Goal: Task Accomplishment & Management: Use online tool/utility

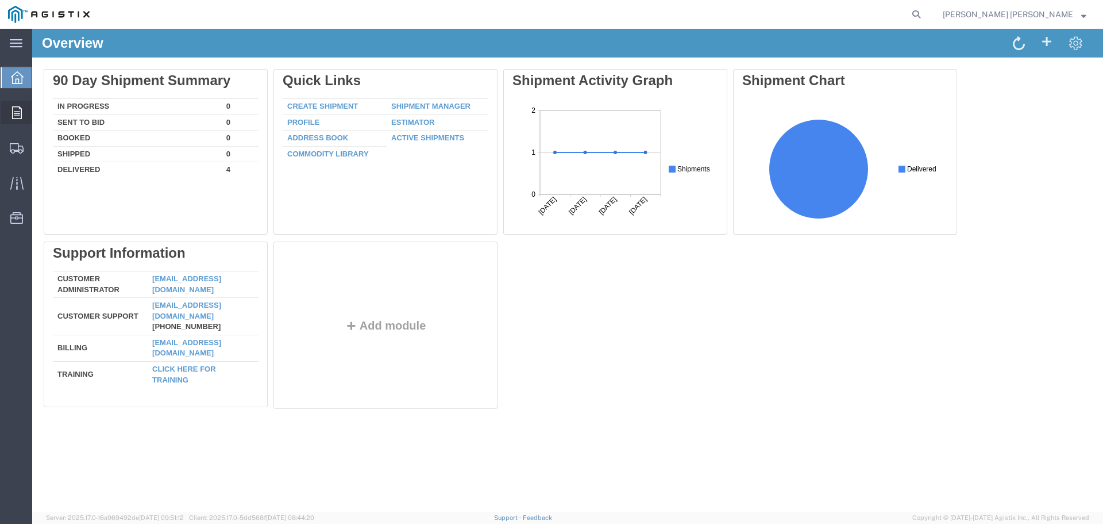
click at [21, 110] on icon at bounding box center [17, 112] width 10 height 13
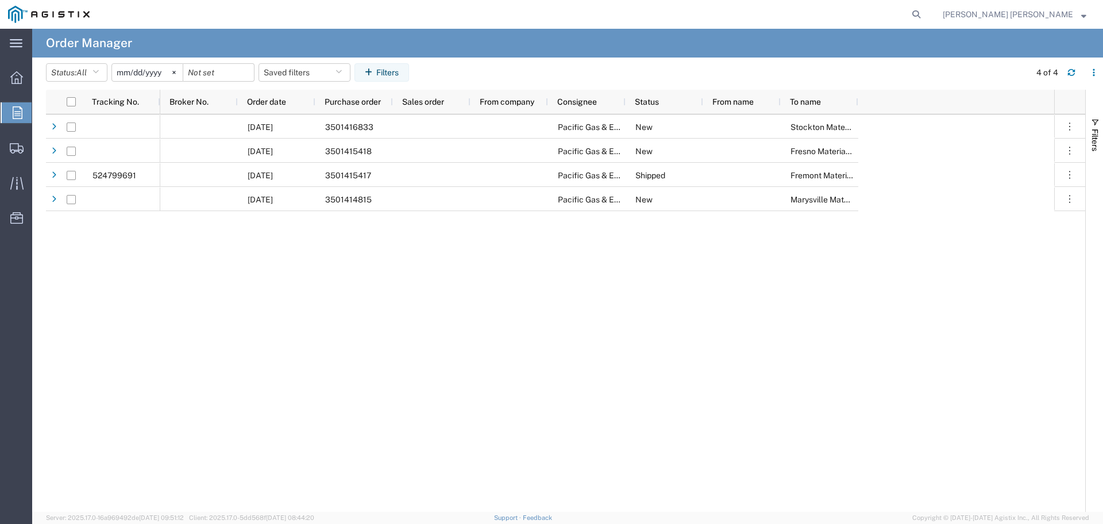
click at [147, 71] on input "[DATE]" at bounding box center [147, 72] width 71 height 17
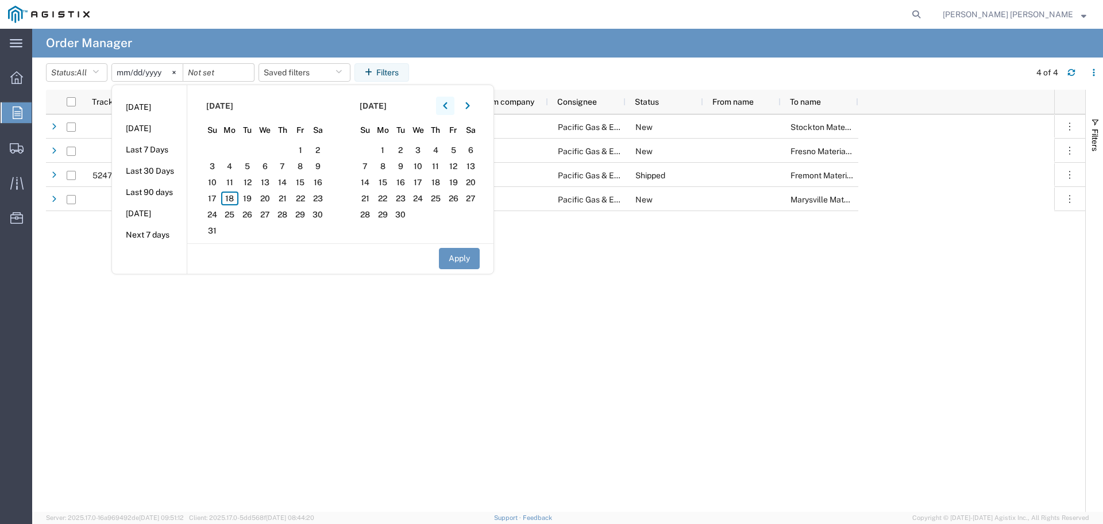
click at [447, 105] on icon "button" at bounding box center [445, 105] width 4 height 7
click at [248, 153] on span "1" at bounding box center [247, 150] width 18 height 14
click at [458, 255] on button "Apply" at bounding box center [459, 258] width 41 height 21
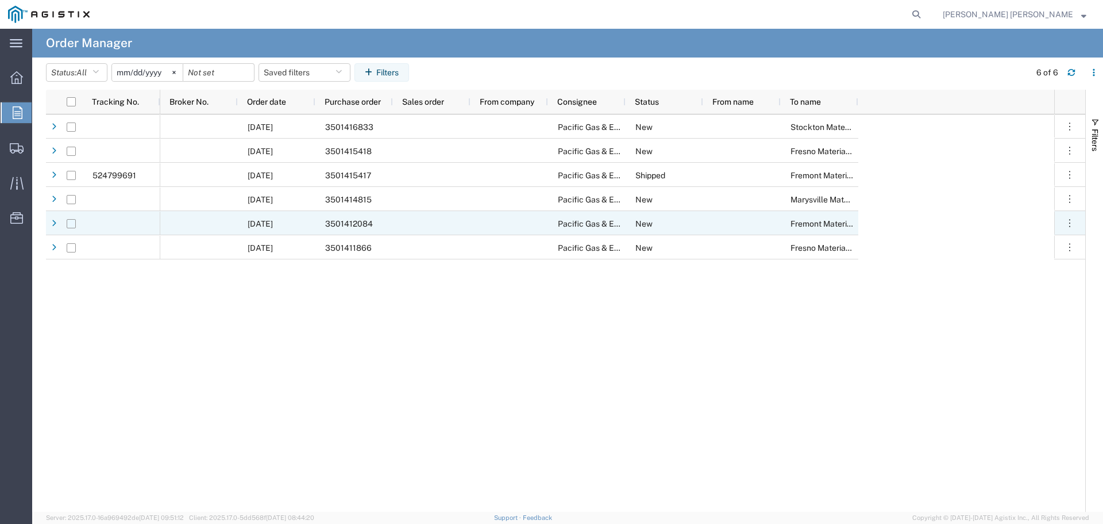
click at [72, 224] on input "Press Space to toggle row selection (unchecked)" at bounding box center [71, 223] width 9 height 9
checkbox input "true"
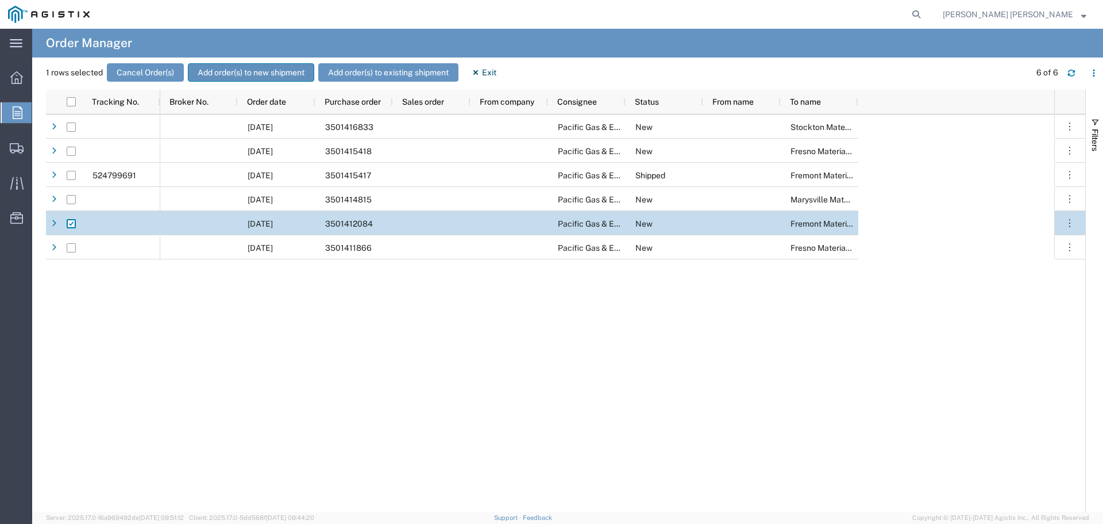
click at [252, 75] on button "Add order(s) to new shipment" at bounding box center [251, 72] width 126 height 18
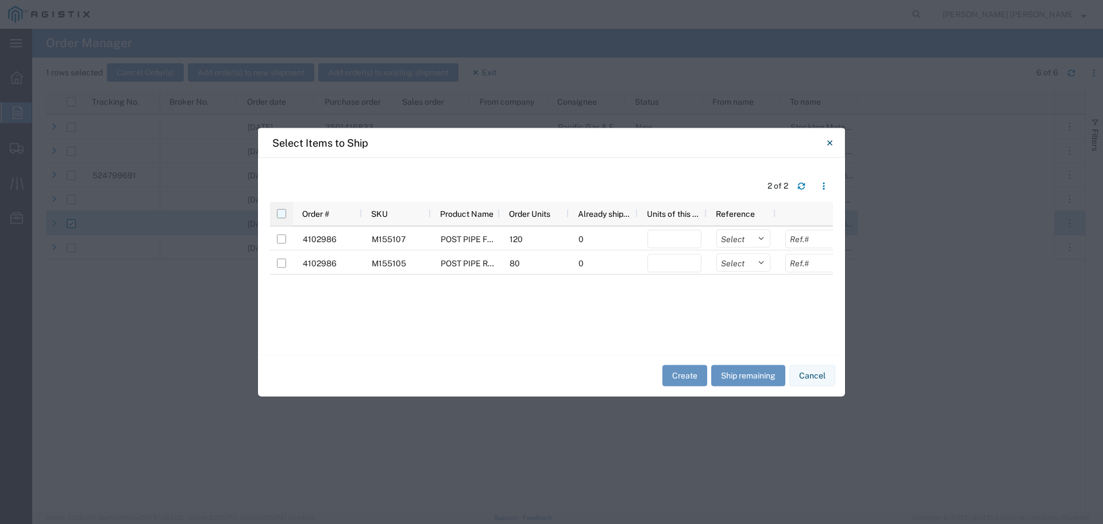
click at [283, 215] on input "checkbox" at bounding box center [281, 213] width 9 height 9
checkbox input "true"
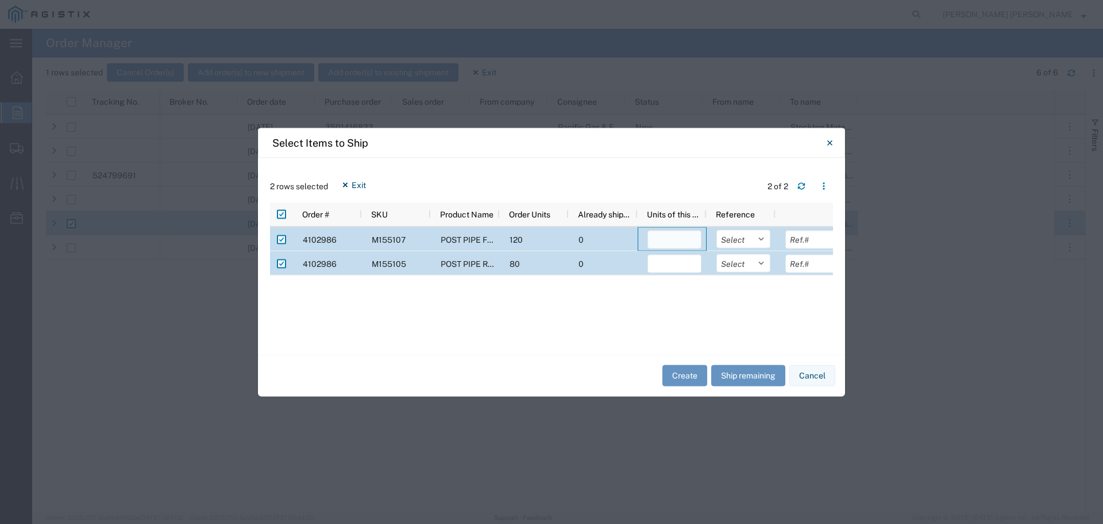
click at [690, 238] on input "number" at bounding box center [675, 239] width 54 height 18
type input "120"
click at [675, 265] on input "number" at bounding box center [675, 263] width 54 height 18
type input "80"
click at [758, 240] on select "Select Purchase Order Delivery Number" at bounding box center [744, 238] width 54 height 18
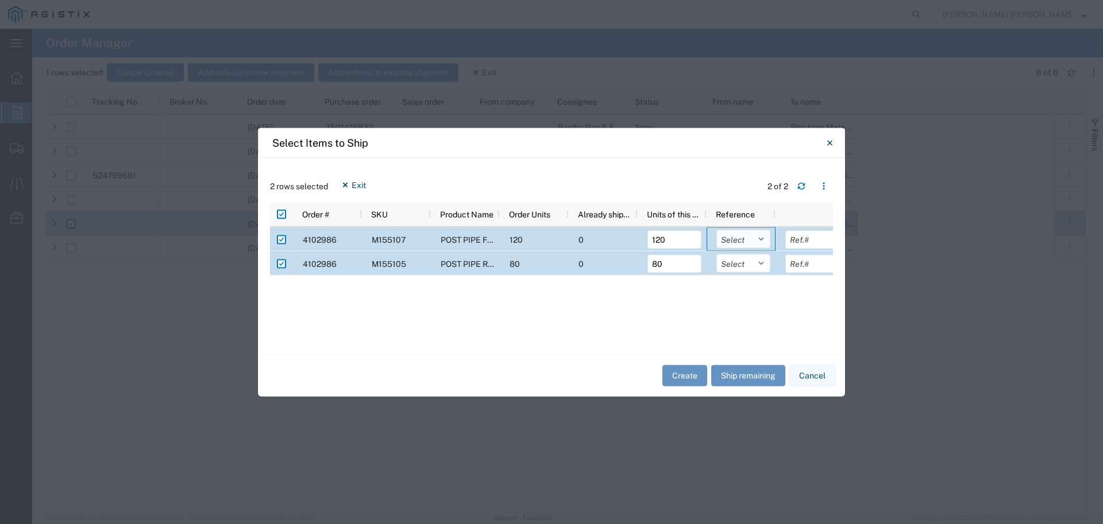
select select "PURCHORD"
click at [717, 229] on select "Select Purchase Order Delivery Number" at bounding box center [744, 238] width 54 height 18
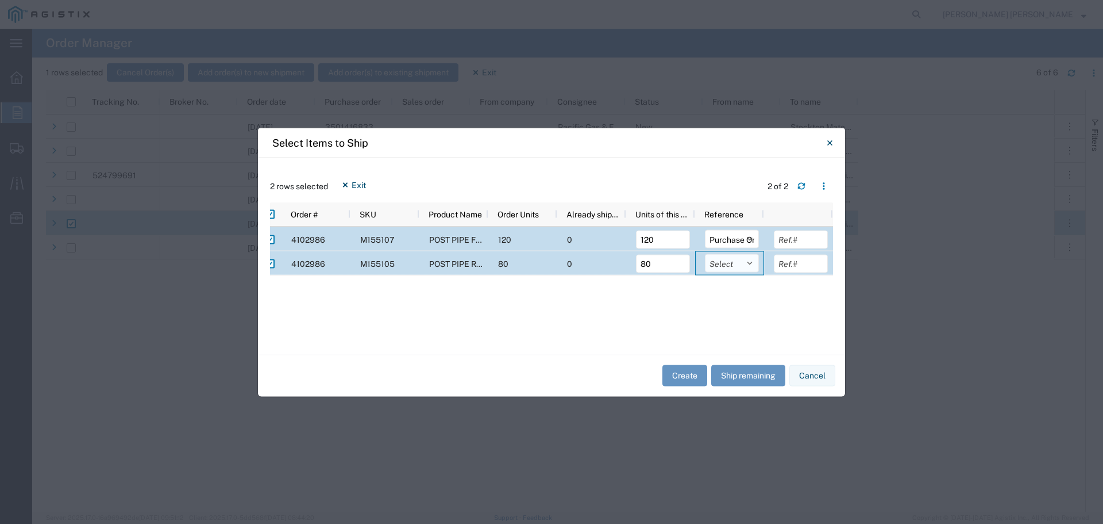
click at [749, 260] on select "Select Purchase Order Delivery Number" at bounding box center [732, 262] width 54 height 18
select select "PURCHORD"
click at [705, 253] on select "Select Purchase Order Delivery Number" at bounding box center [732, 262] width 54 height 18
click at [795, 239] on input "text" at bounding box center [801, 239] width 54 height 18
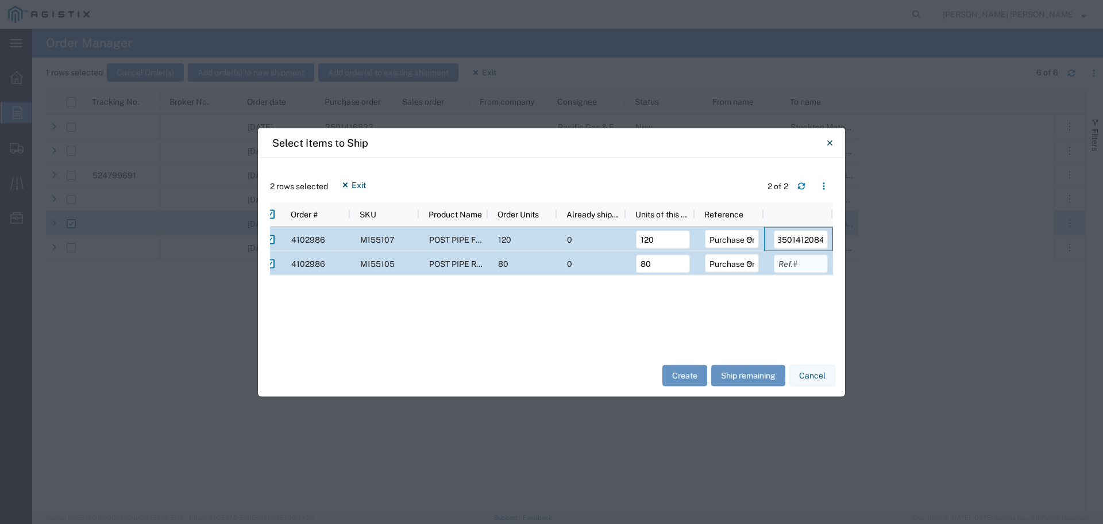
type input "3501412084"
click at [797, 268] on input "text" at bounding box center [801, 263] width 54 height 18
type input "3501412084"
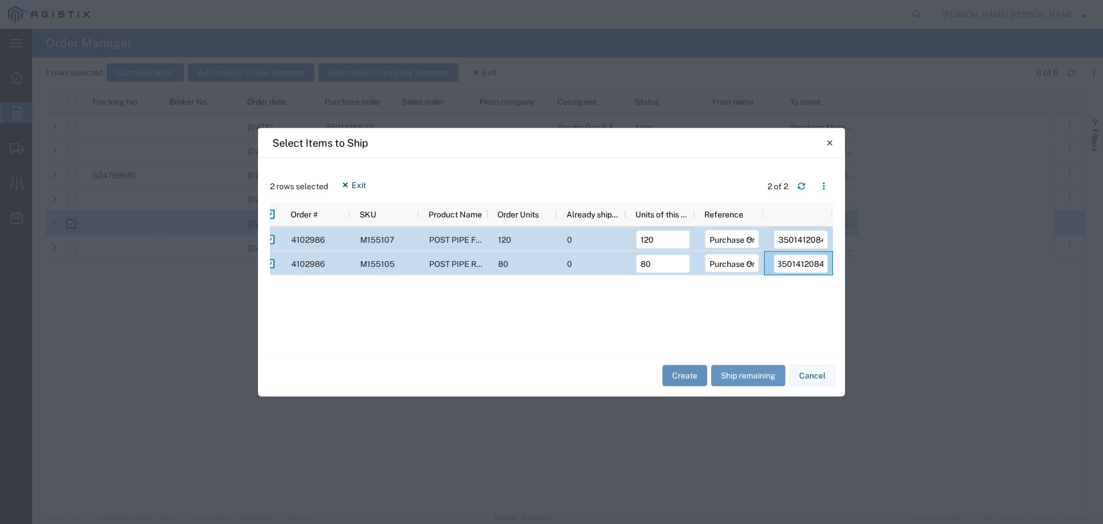
scroll to position [0, 0]
click at [673, 375] on button "Create" at bounding box center [685, 375] width 45 height 21
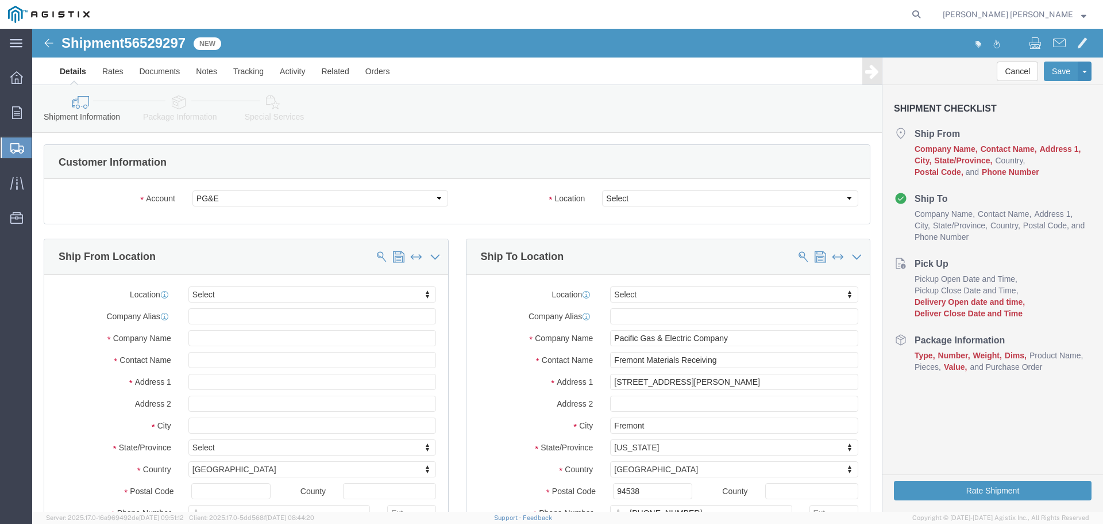
select select
click select "Select All Others [GEOGRAPHIC_DATA] [GEOGRAPHIC_DATA] [GEOGRAPHIC_DATA] [GEOGRA…"
select select "19740"
click select "Select All Others [GEOGRAPHIC_DATA] [GEOGRAPHIC_DATA] [GEOGRAPHIC_DATA] [GEOGRA…"
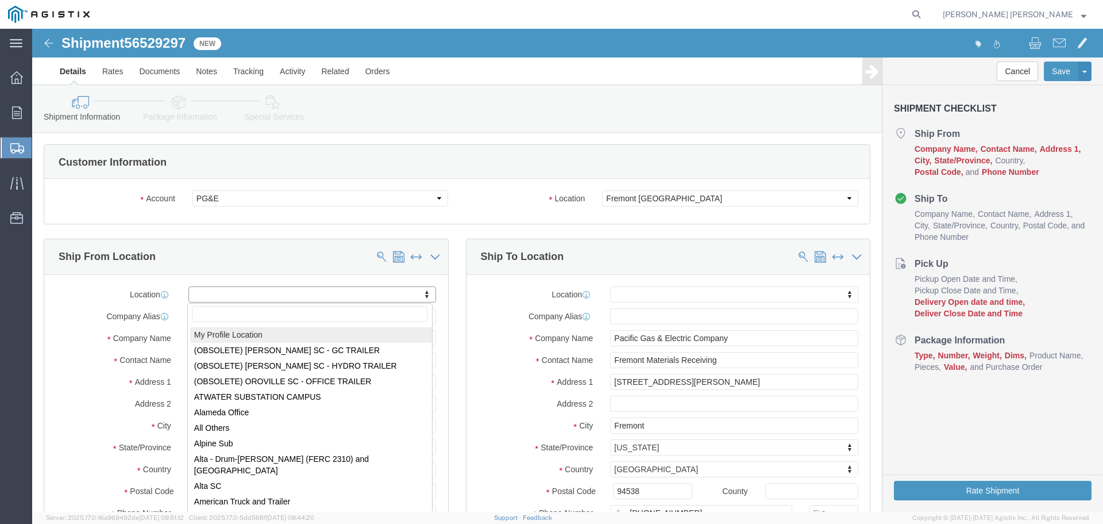
select select "MYPROFILE"
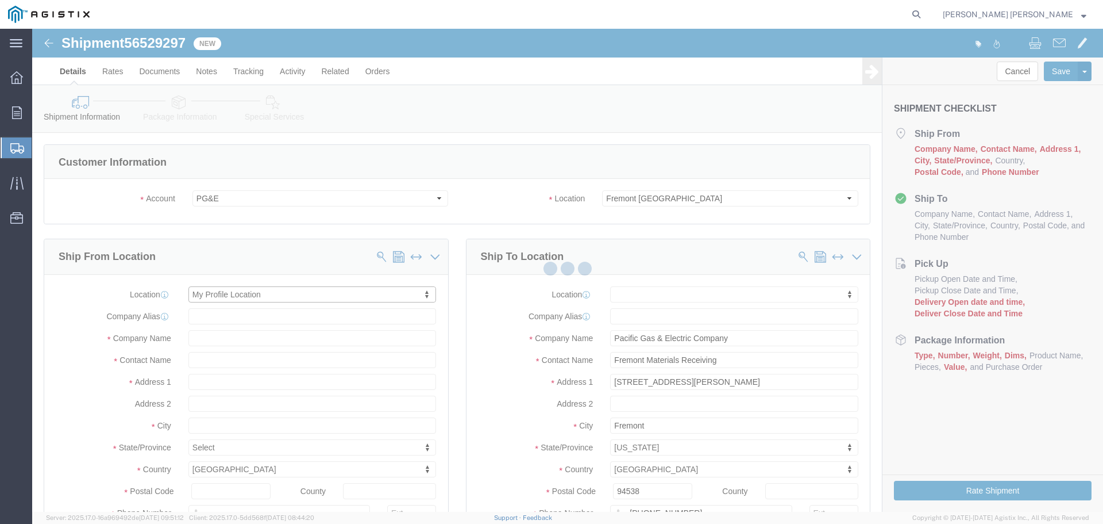
type input "[STREET_ADDRESS]"
type input "93725"
type input "[PHONE_NUMBER]"
type input "[PERSON_NAME][EMAIL_ADDRESS][PERSON_NAME][DOMAIN_NAME]"
checkbox input "true"
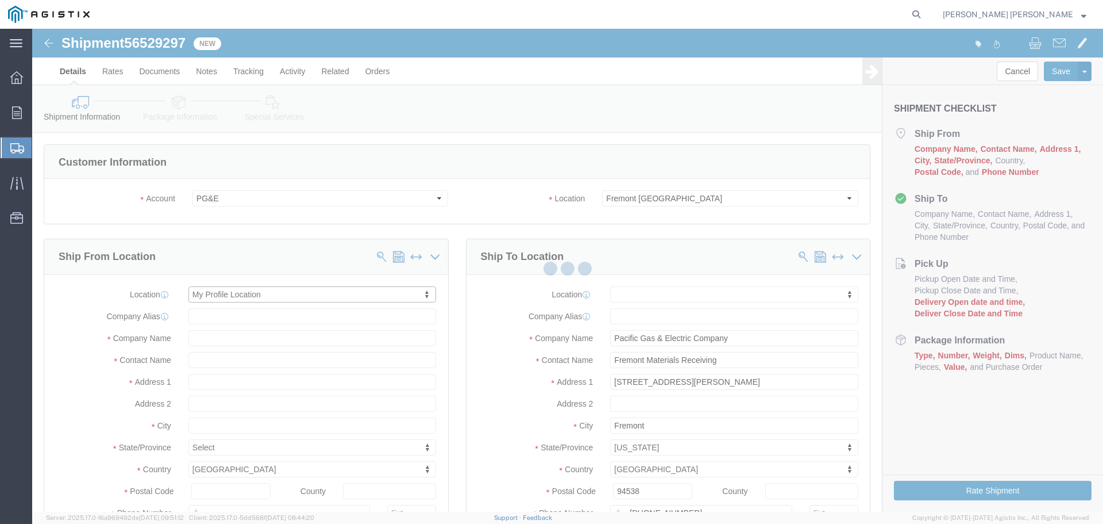
type input "FRESNO PIPE & SUPPLY INC."
type input "[PERSON_NAME] [PERSON_NAME]"
type input "[GEOGRAPHIC_DATA]"
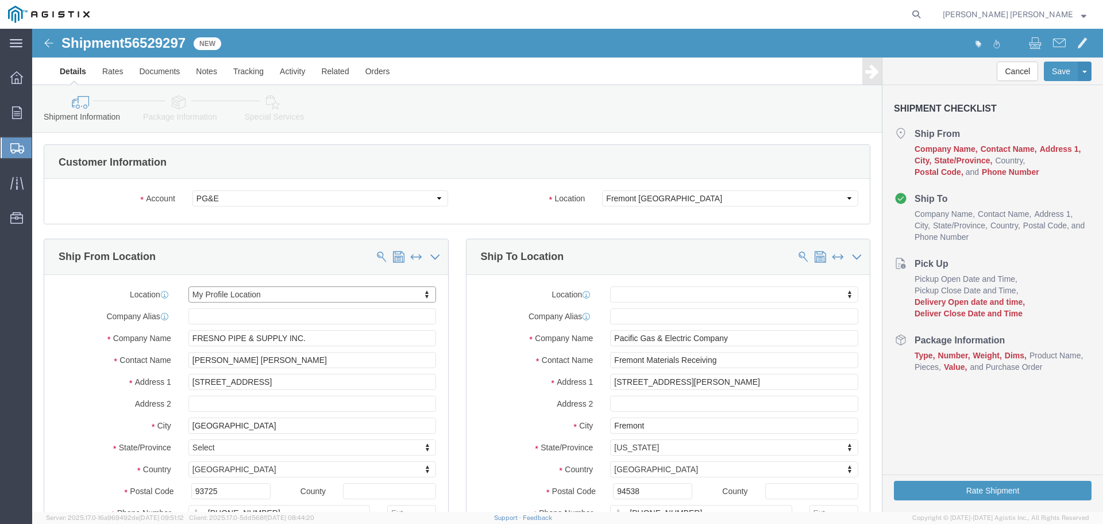
select select "CA"
click input "FRESNO PIPE & SUPPLY INC."
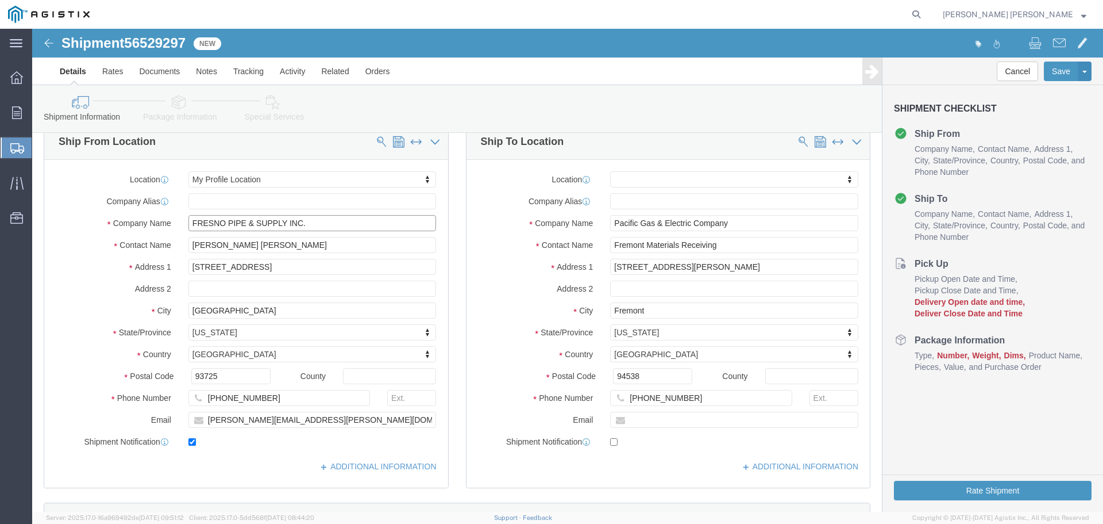
click input "FRESNO PIPE & SUPPLY INC."
type input "[PERSON_NAME] #3743 FRESNO PIPE & SUPPLY INC."
click span
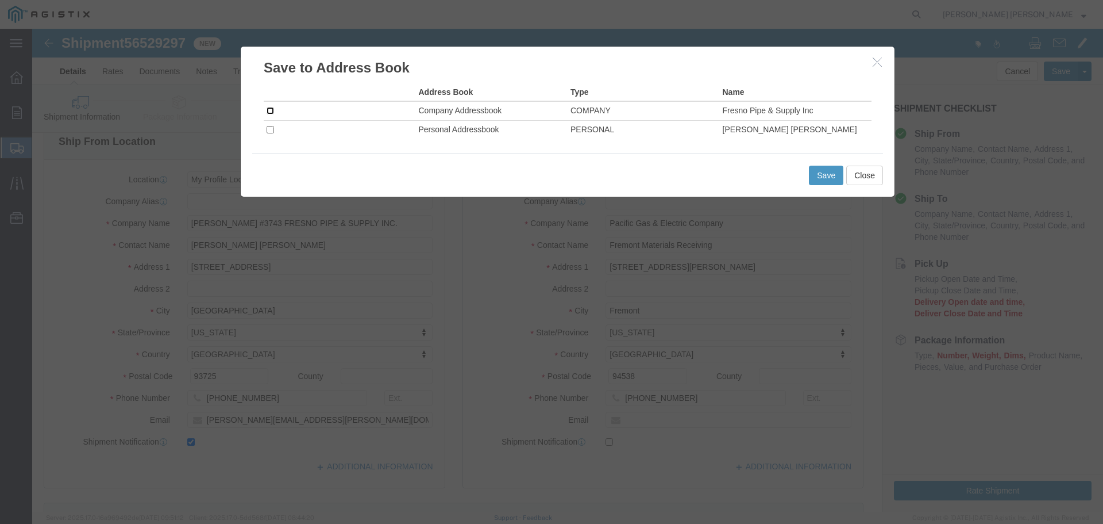
click input "checkbox"
checkbox input "true"
click input "checkbox"
click button "Save"
click input "checkbox"
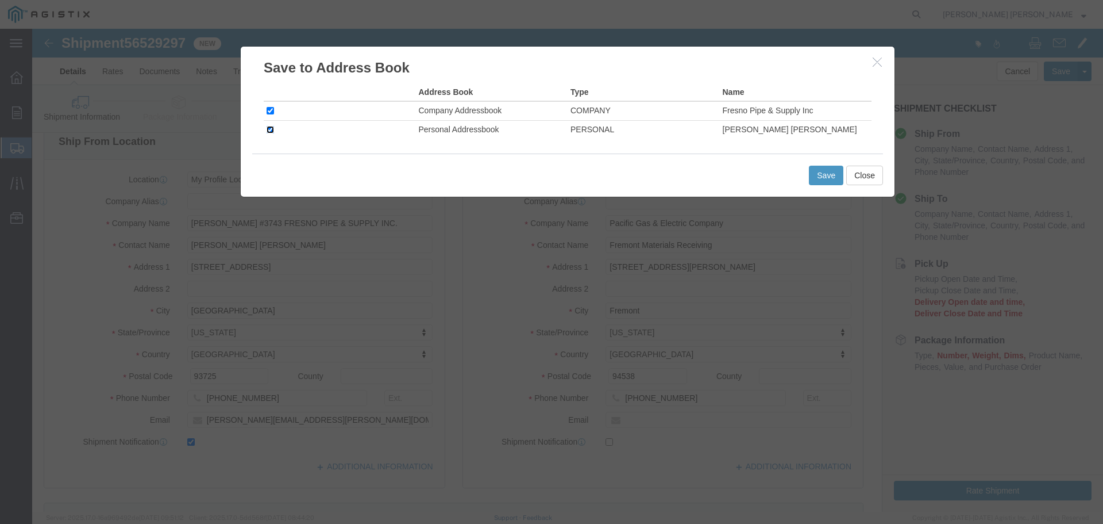
checkbox input "false"
click button "Close"
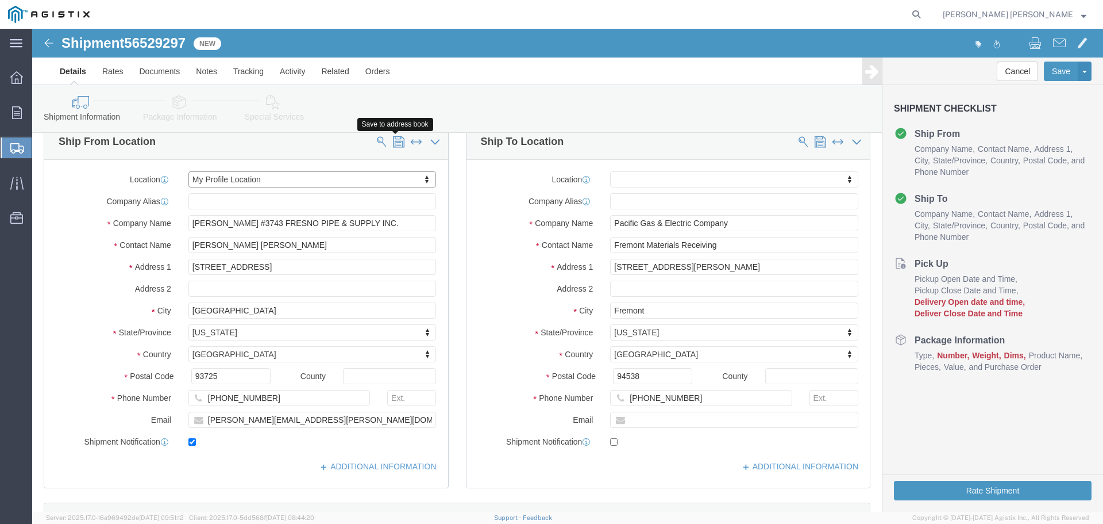
click span
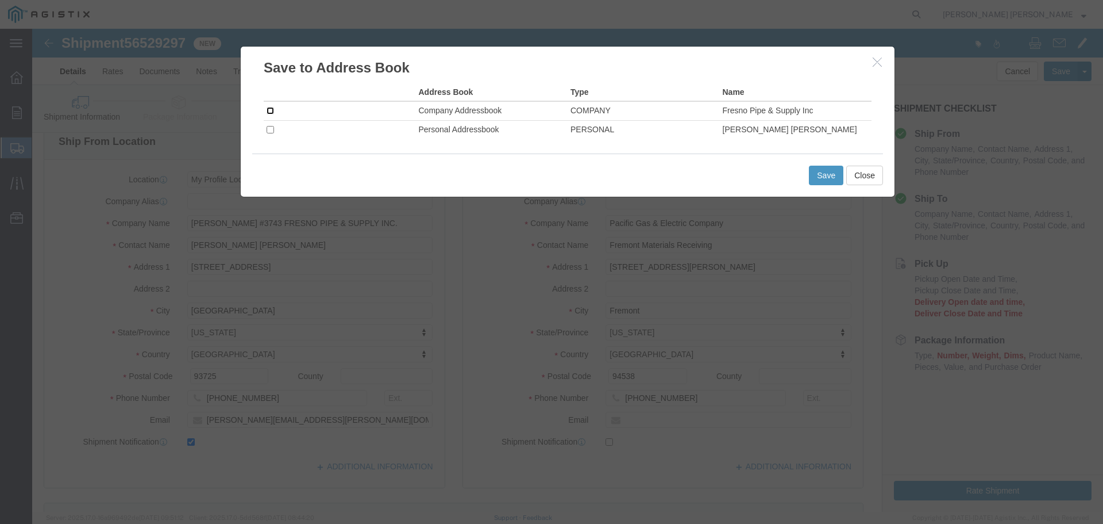
click input "checkbox"
checkbox input "true"
click button "Save"
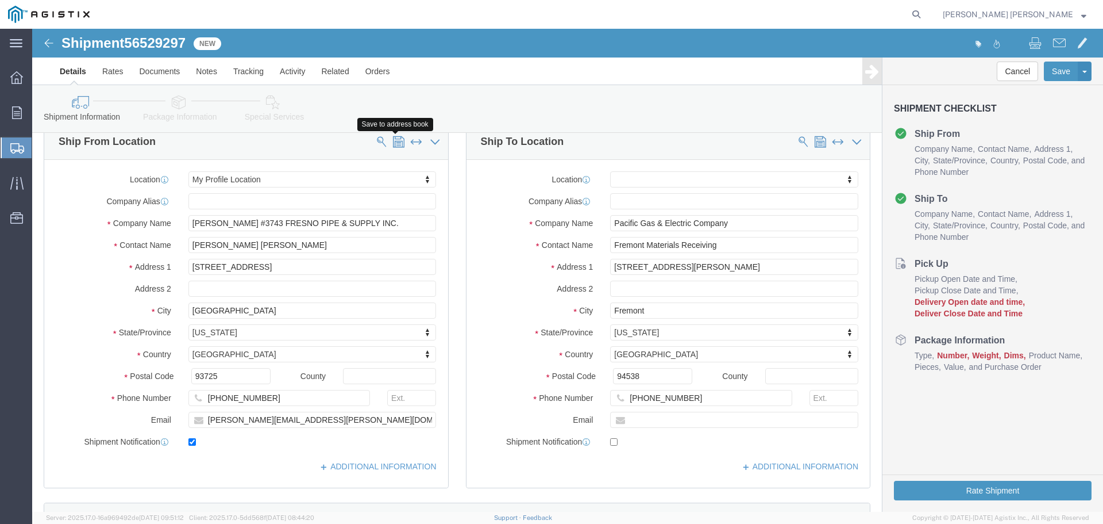
click span
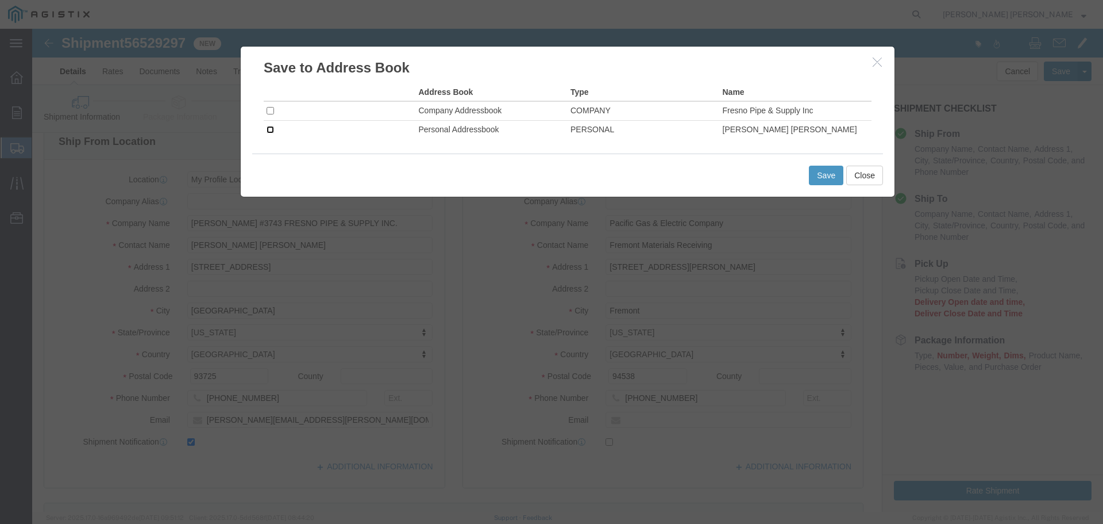
click input "checkbox"
checkbox input "true"
click button "Save"
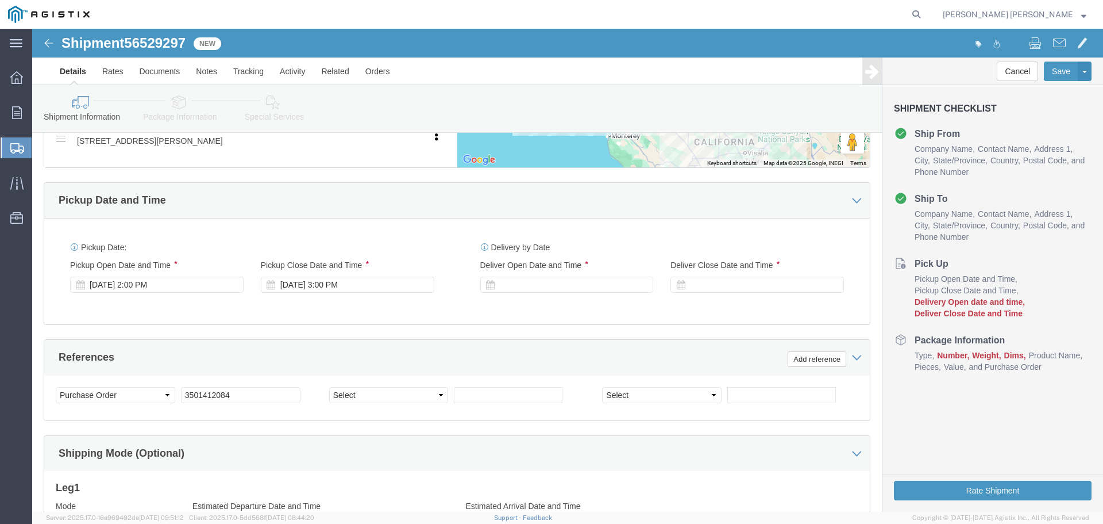
scroll to position [632, 0]
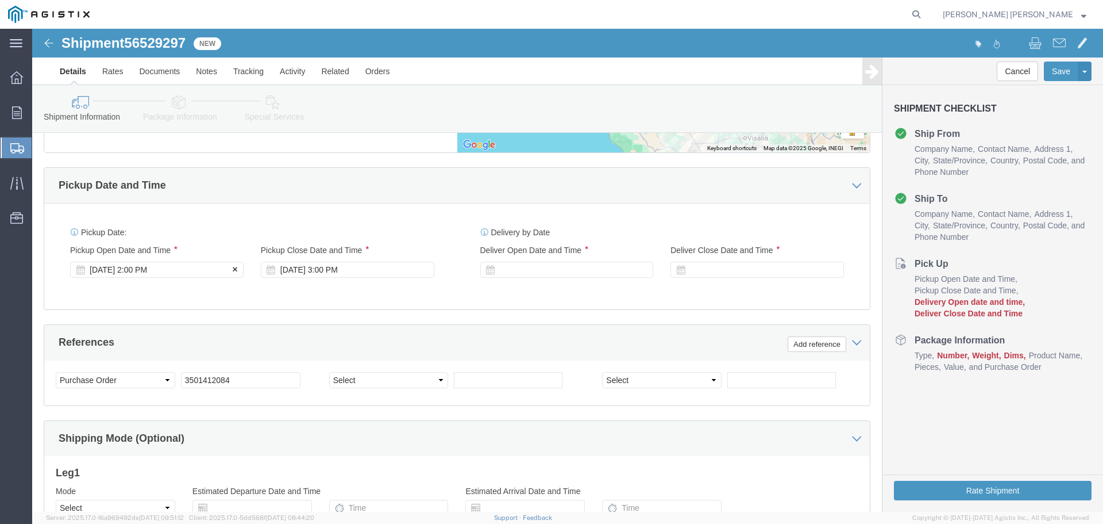
click div "[DATE] 2:00 PM"
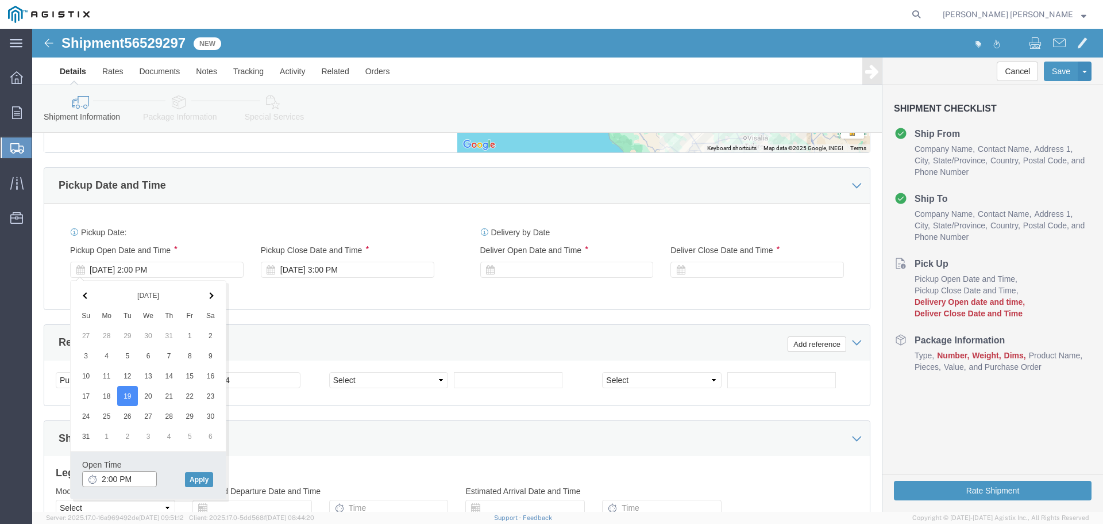
click input "2:00 PM"
click input "8:00 PM"
type input "8:00 AM"
click button "Apply"
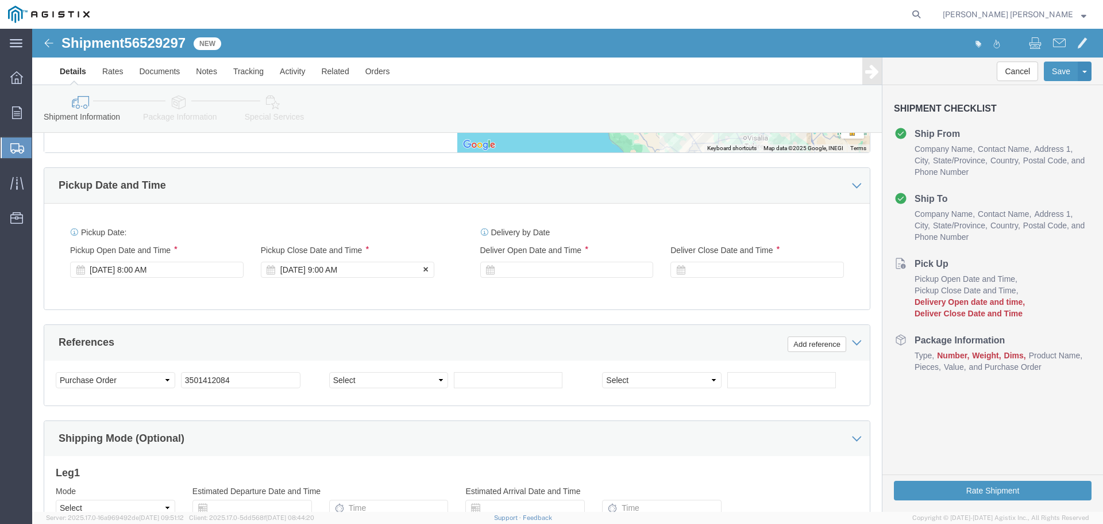
click div "[DATE] 9:00 AM"
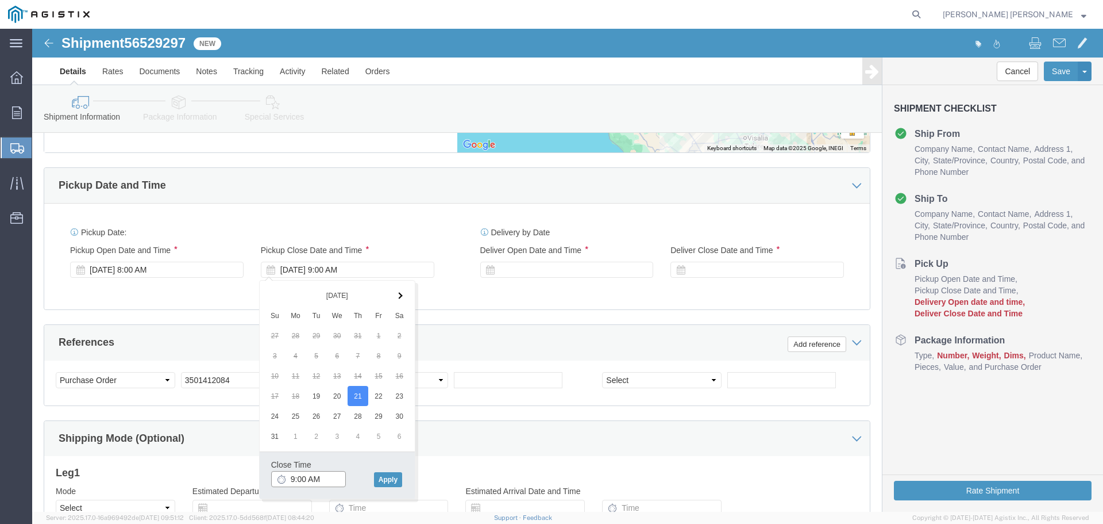
click input "9:00 AM"
type input "8:00 AM"
click button "Apply"
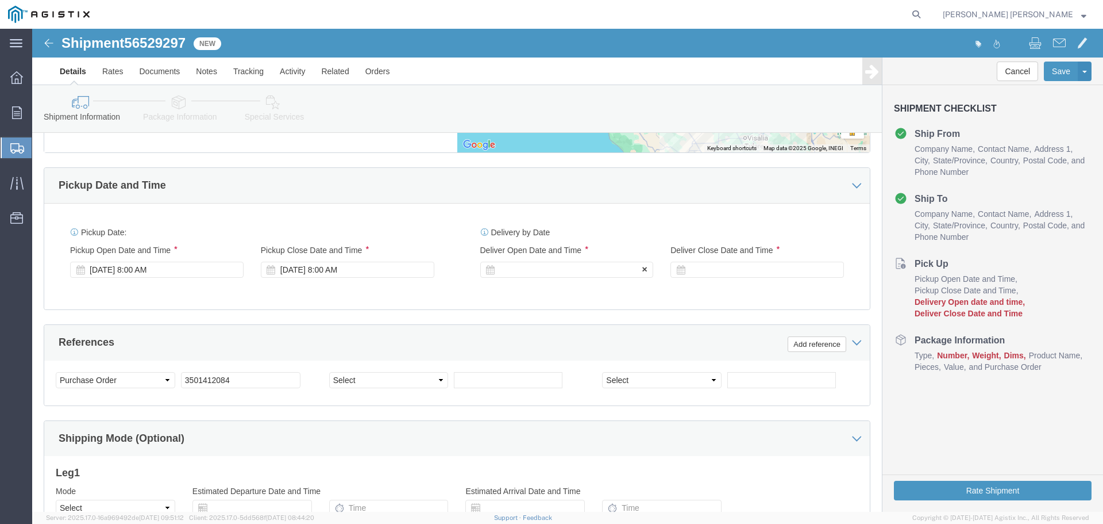
click div
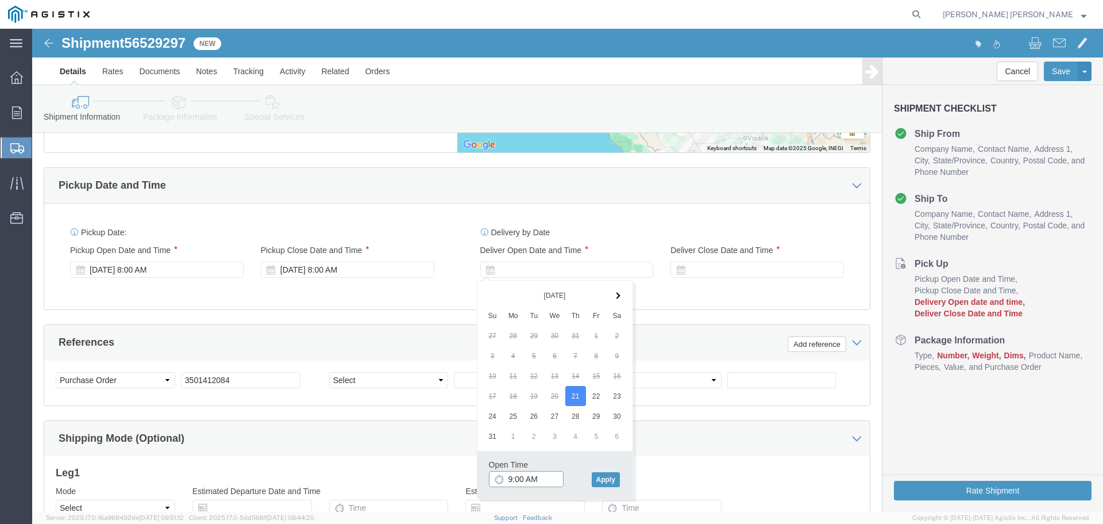
click input "9:00 AM"
click input "1:00 AM"
type input "1:00 PM"
click button "Apply"
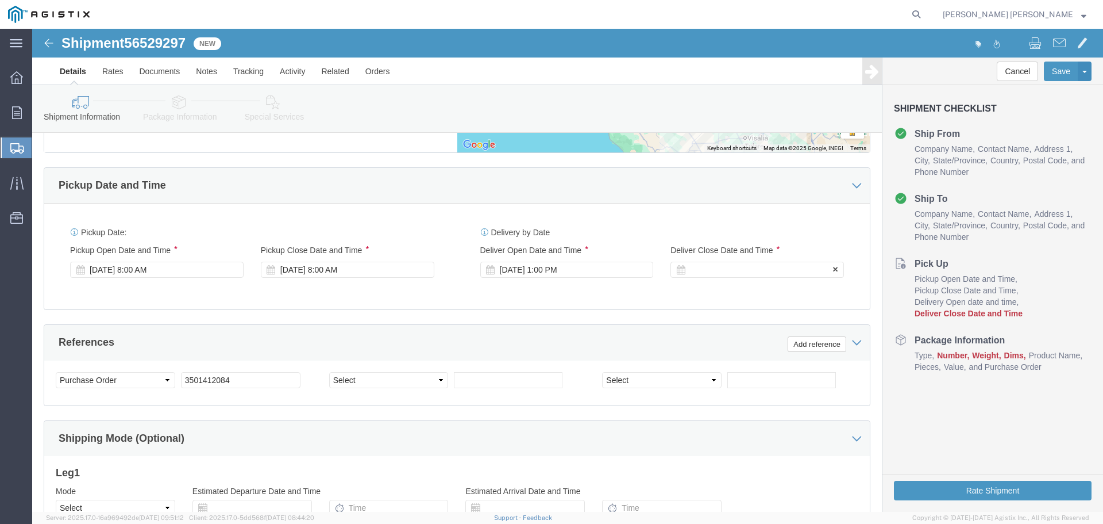
click div
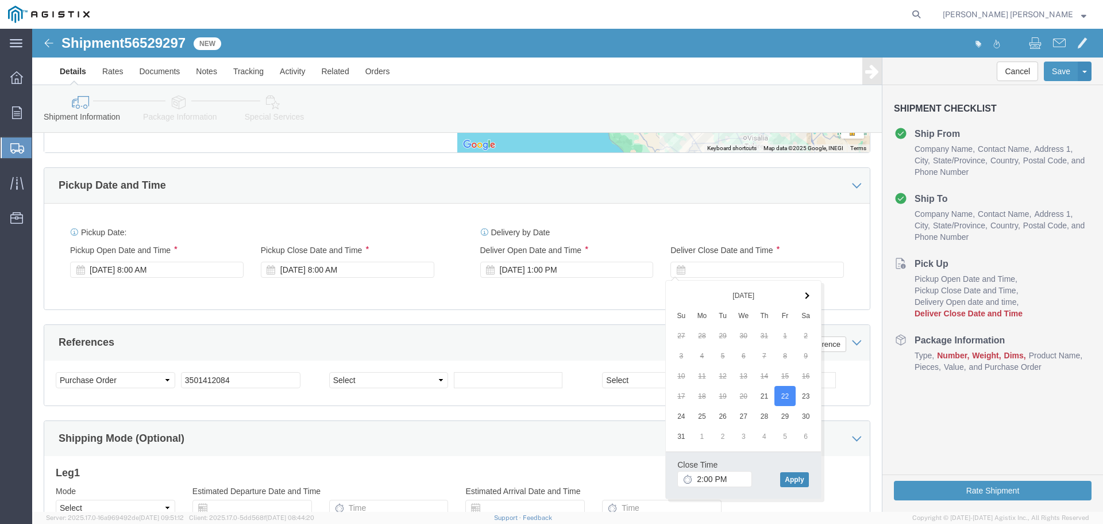
click button "Apply"
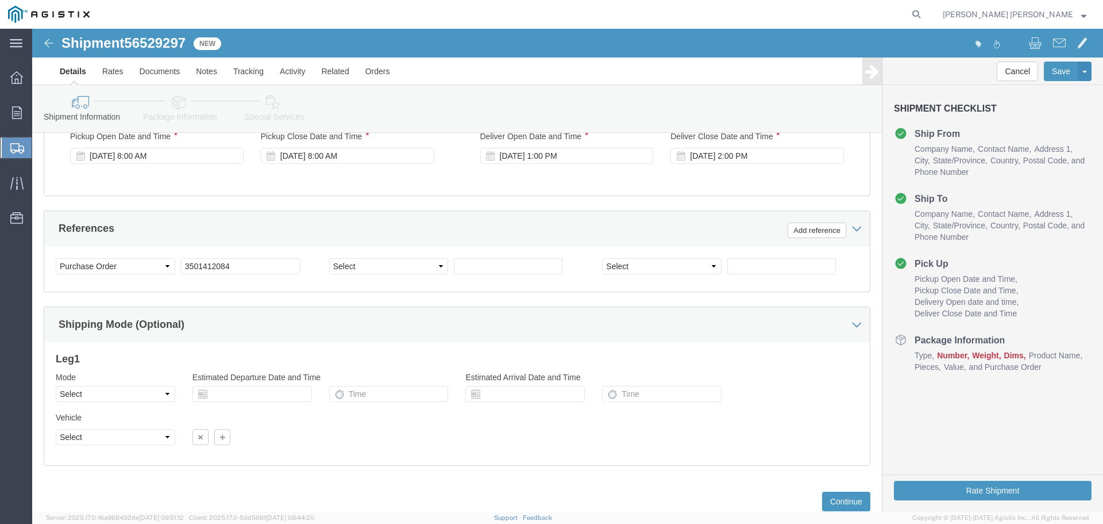
scroll to position [747, 0]
click select "Select Account Type Activity ID Airline Appointment Number ASN Batch Request # …"
select select "SALEORDR"
click select "Select Account Type Activity ID Airline Appointment Number ASN Batch Request # …"
click input "text"
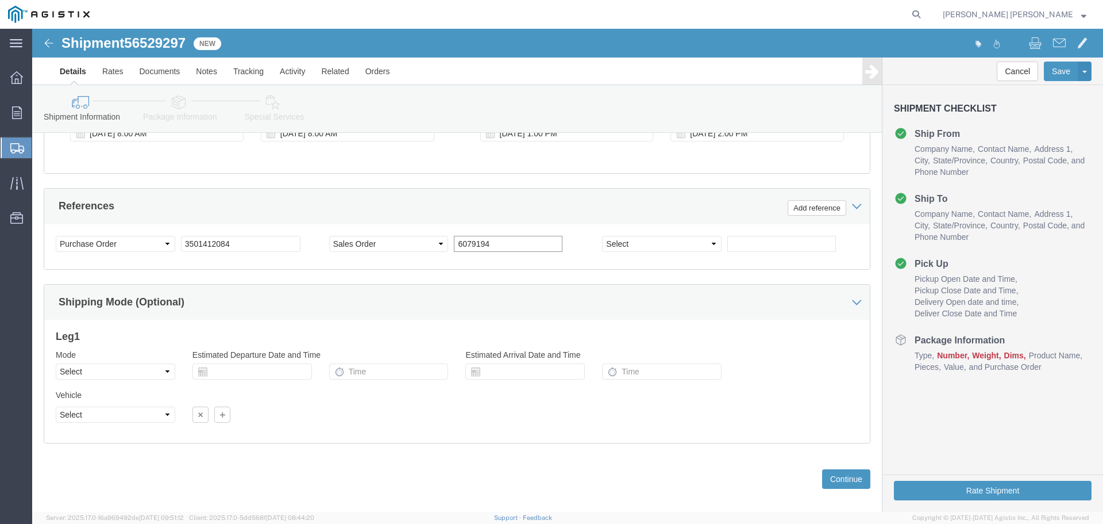
scroll to position [780, 0]
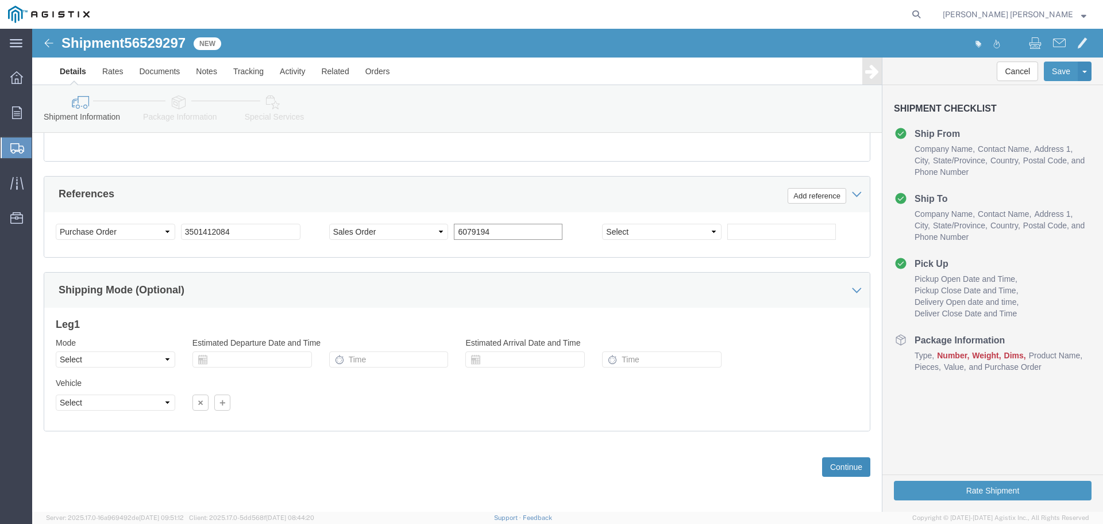
type input "6079194"
click button "Continue"
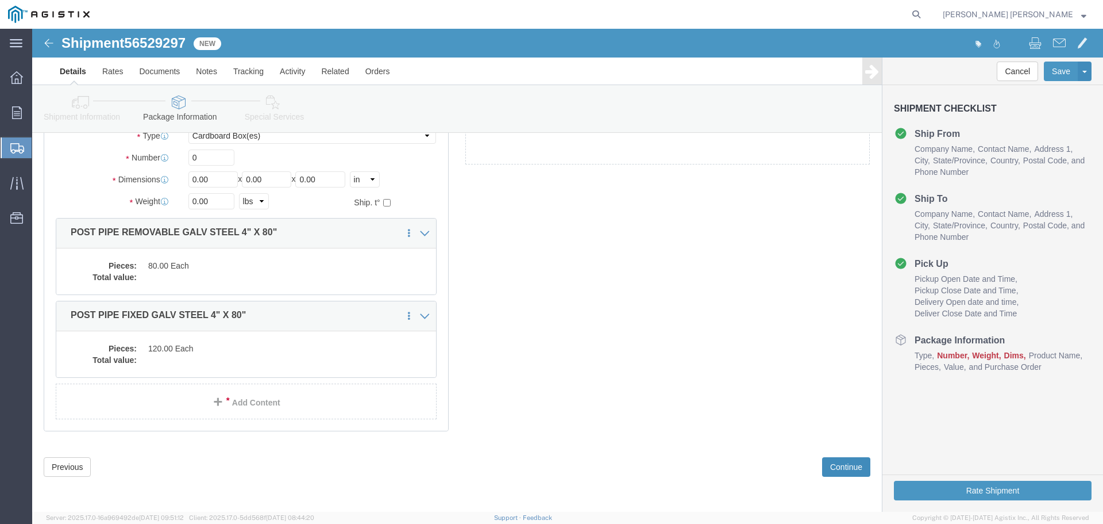
scroll to position [28, 0]
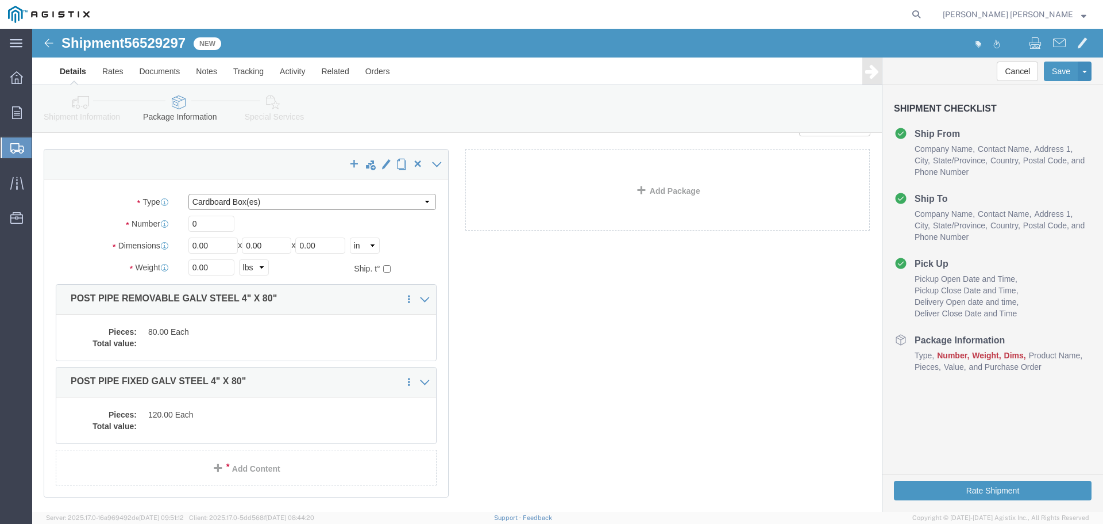
click select "Select Bulk Bundle(s) Cardboard Box(es) Carton(s) Crate(s) Drum(s) (Fiberboard)…"
select select "POST"
click select "Select Bulk Bundle(s) Cardboard Box(es) Carton(s) Crate(s) Drum(s) (Fiberboard)…"
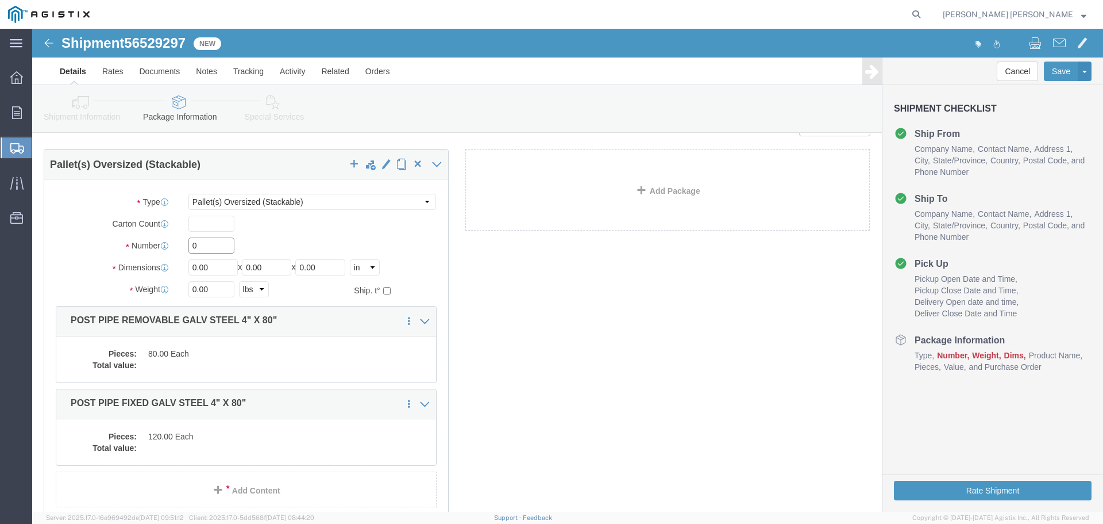
drag, startPoint x: 178, startPoint y: 214, endPoint x: 142, endPoint y: 211, distance: 35.7
click div "Number 0"
type input "13"
drag, startPoint x: 187, startPoint y: 256, endPoint x: 76, endPoint y: 264, distance: 111.2
click div "Weight 0.00 Select kgs lbs Ship. t°"
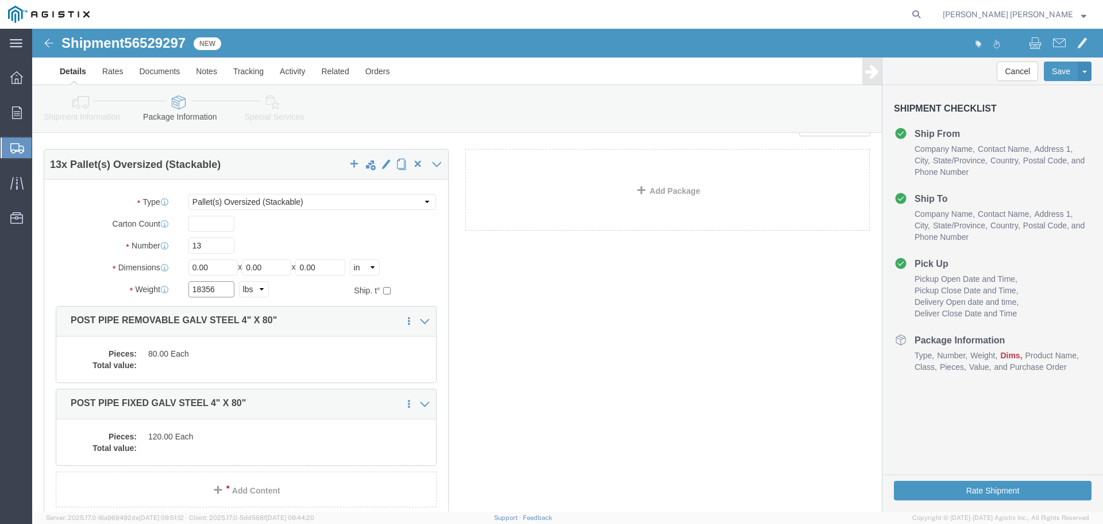
type input "18356"
drag, startPoint x: 186, startPoint y: 238, endPoint x: 140, endPoint y: 242, distance: 46.1
click input "0.00"
type input "70"
drag, startPoint x: 241, startPoint y: 239, endPoint x: 218, endPoint y: 239, distance: 23.6
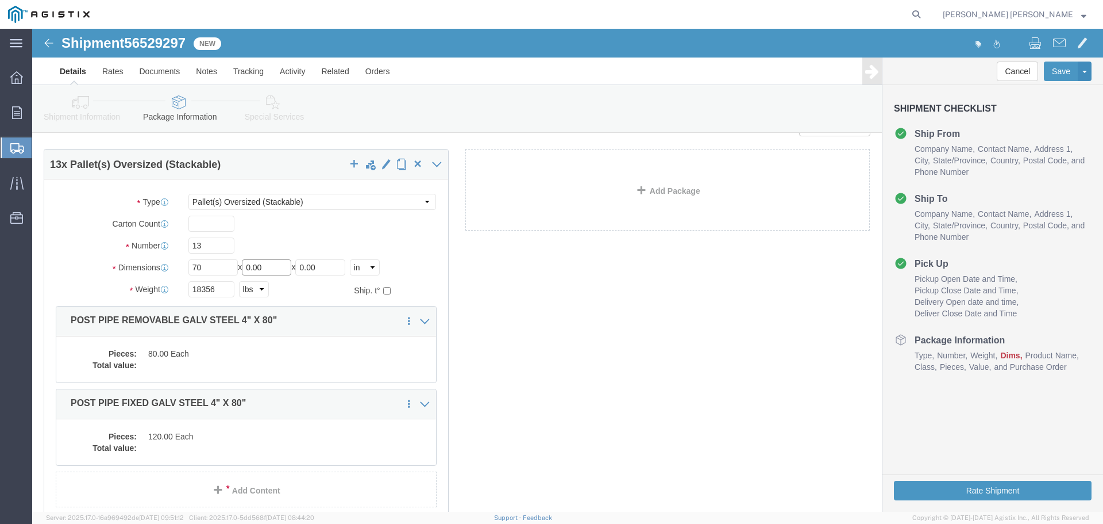
click input "0.00"
type input "48"
drag, startPoint x: 297, startPoint y: 240, endPoint x: 221, endPoint y: 238, distance: 75.3
click div "Length 70 x Width 48 x Height 0.00 Select cm ft in"
type input "20"
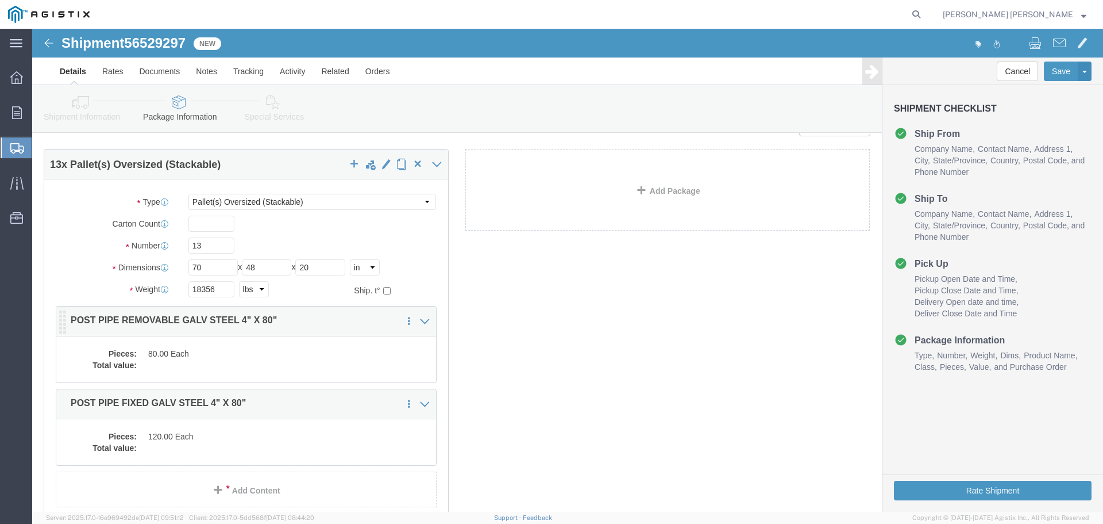
click dd
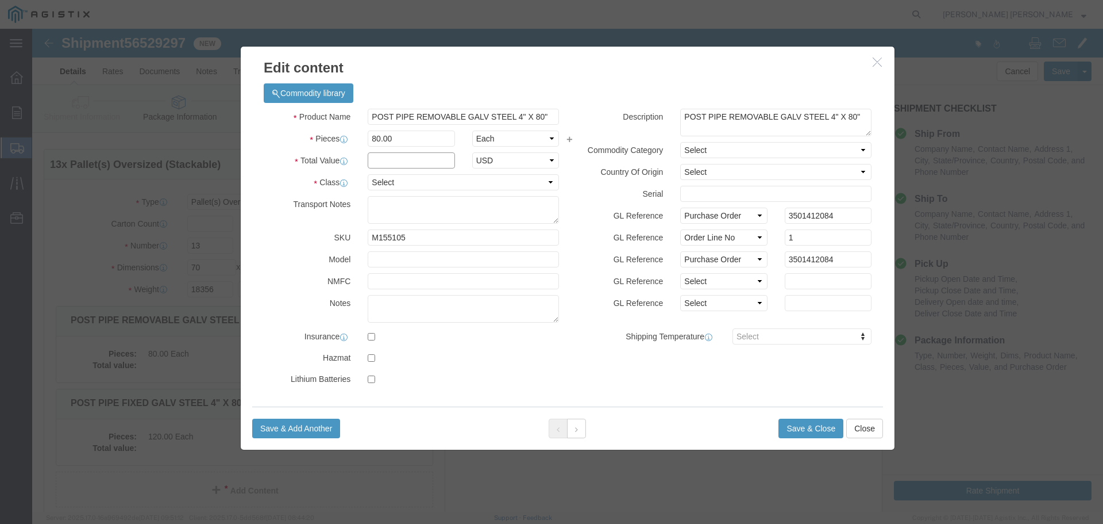
click input "text"
type input "48128.54"
click select "Select 50 55 60 65 70 85 92.5 100 125 175 250 300 400"
select select "50"
click select "Select 50 55 60 65 70 85 92.5 100 125 175 250 300 400"
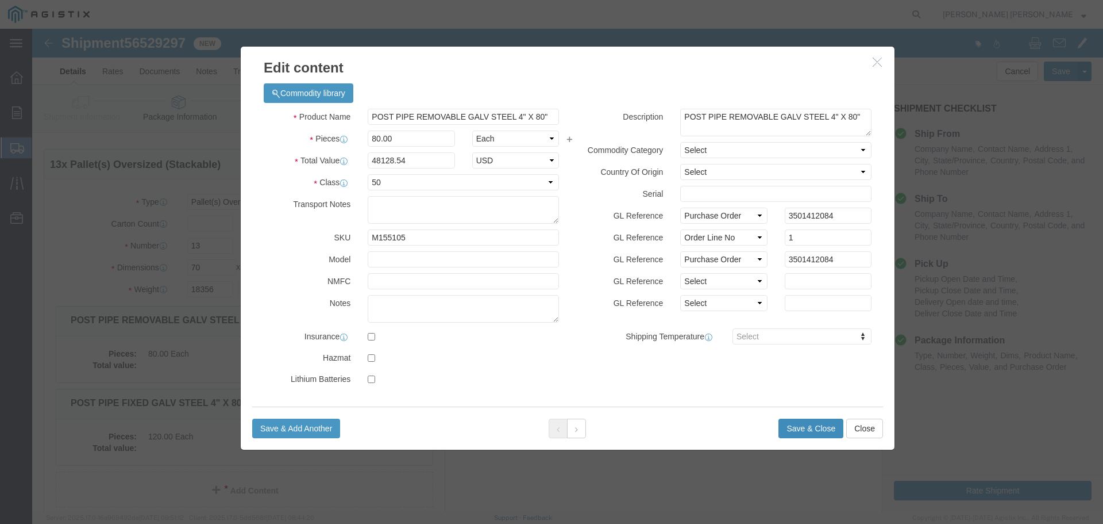
click button "Save & Close"
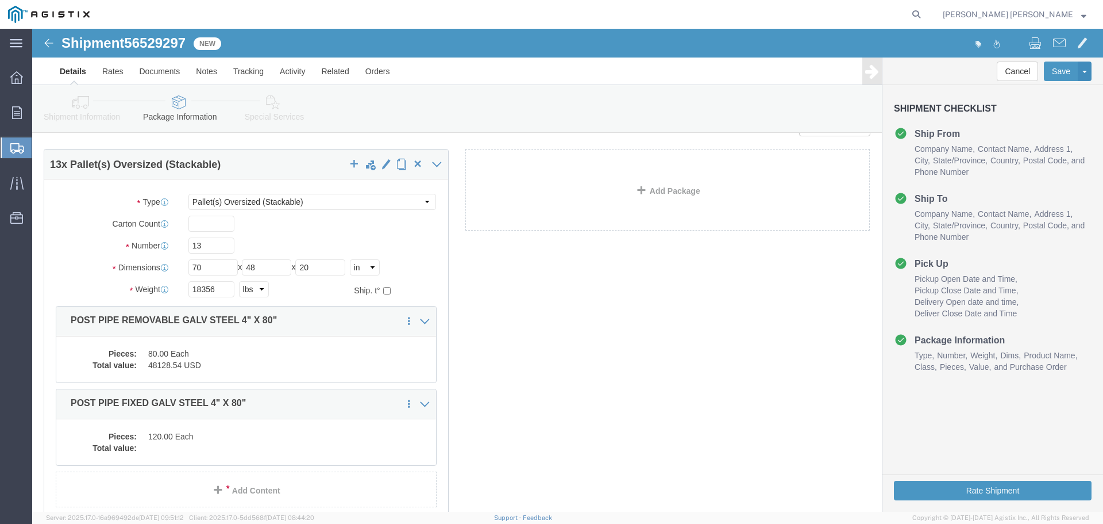
scroll to position [85, 0]
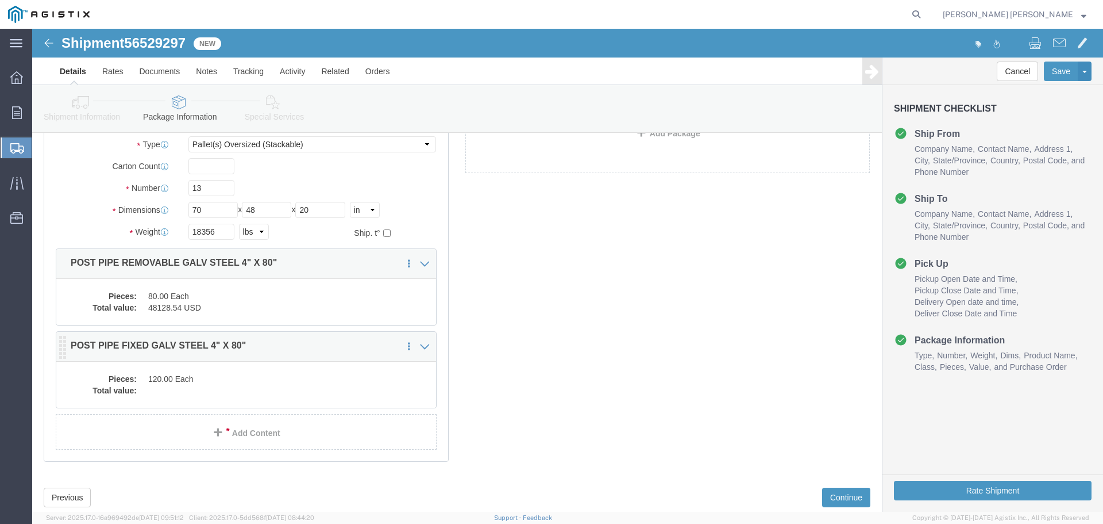
click dd
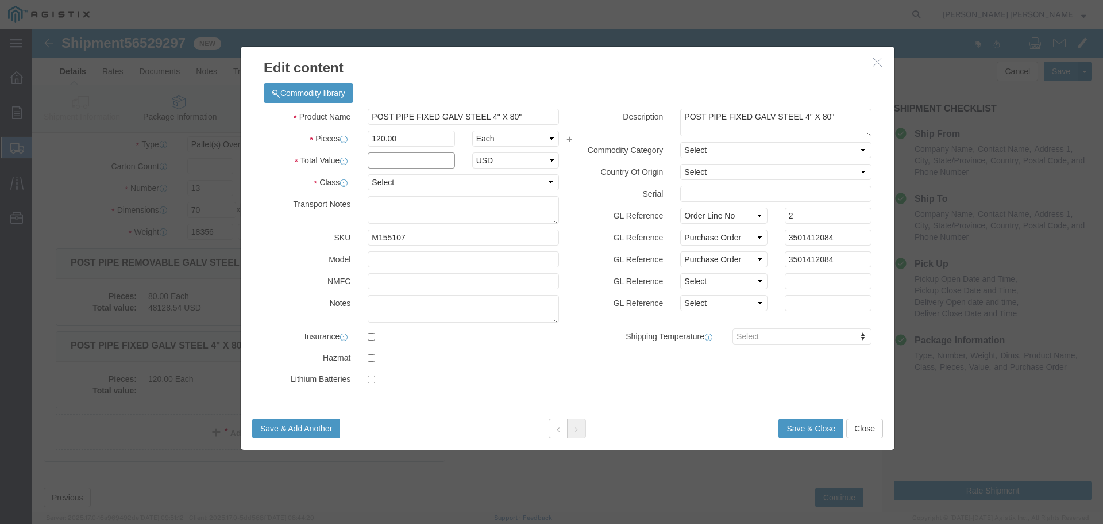
click input "text"
type input "23351.27"
click select "Select 50 55 60 65 70 85 92.5 100 125 175 250 300 400"
select select "50"
click select "Select 50 55 60 65 70 85 92.5 100 125 175 250 300 400"
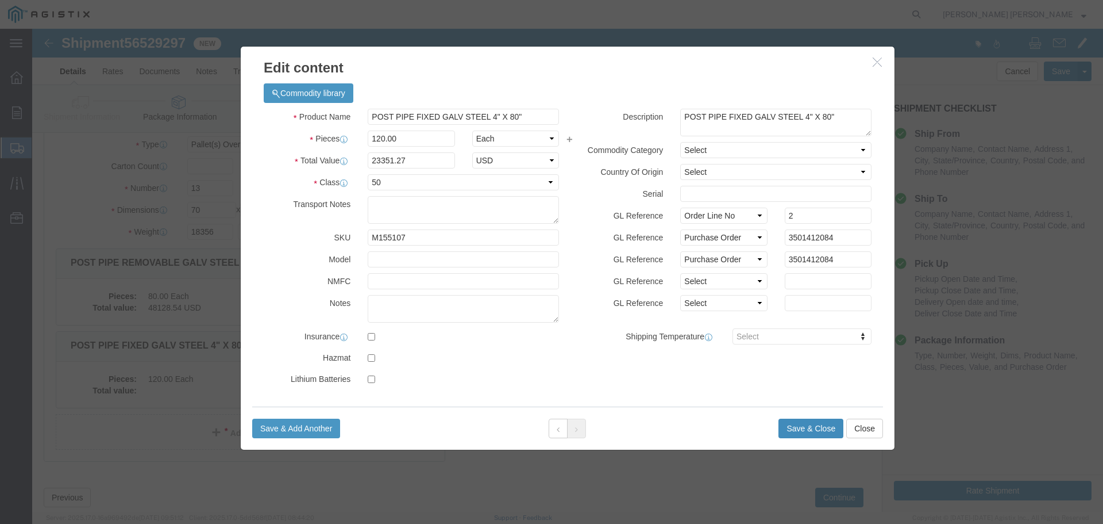
click button "Save & Close"
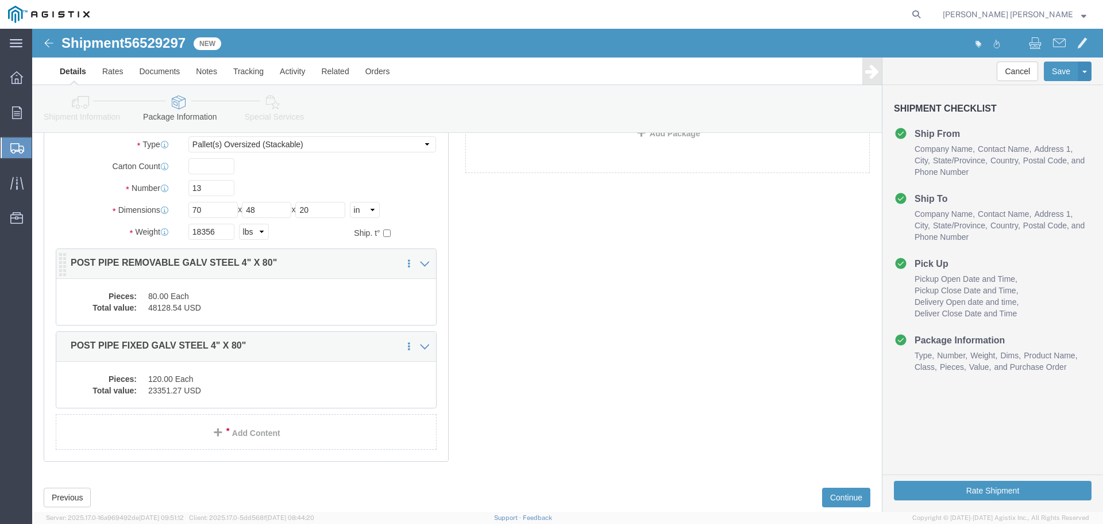
click dd "80.00 Each"
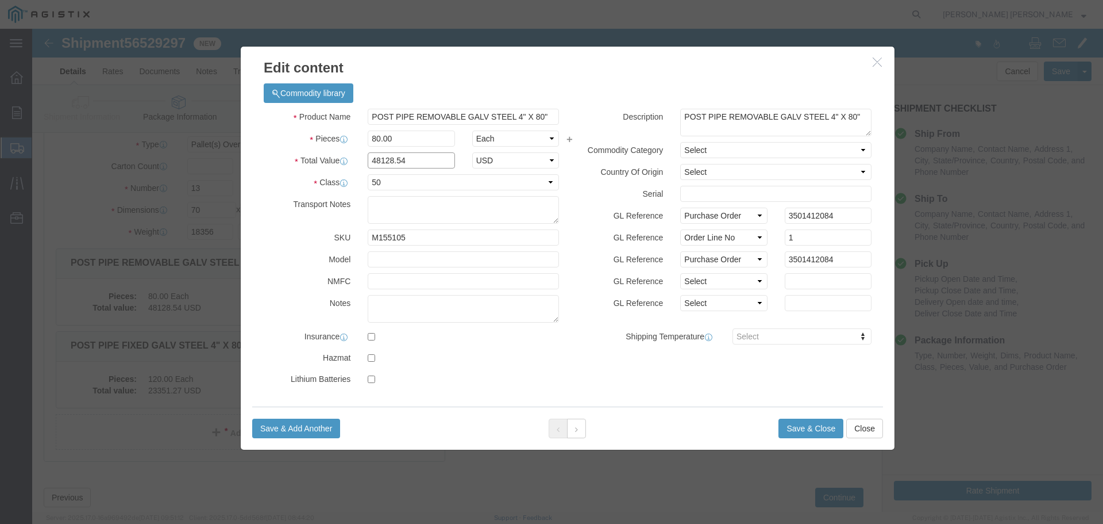
drag, startPoint x: 384, startPoint y: 131, endPoint x: 212, endPoint y: 124, distance: 172.5
click div "Commodity library Product Name POST PIPE REMOVABLE GALV STEEL 4" X 80" Pieces 8…"
type input "24777.27"
click button "Save & Close"
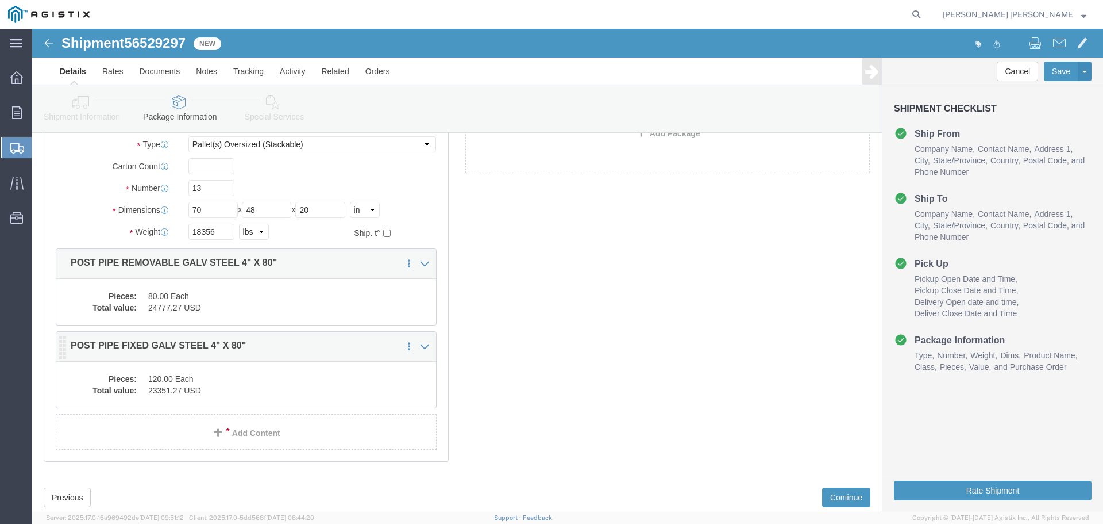
click dd "23351.27 USD"
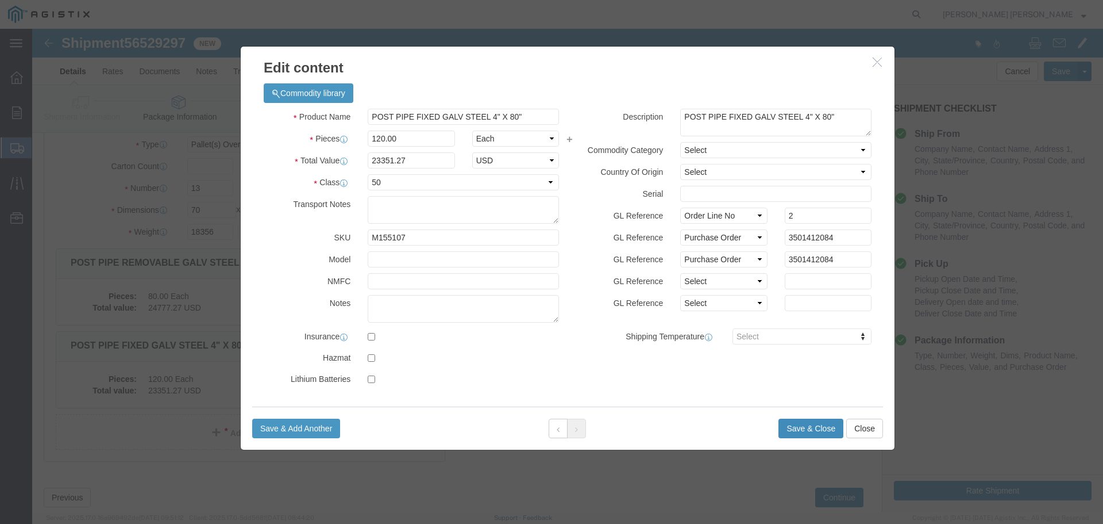
click button "Save & Close"
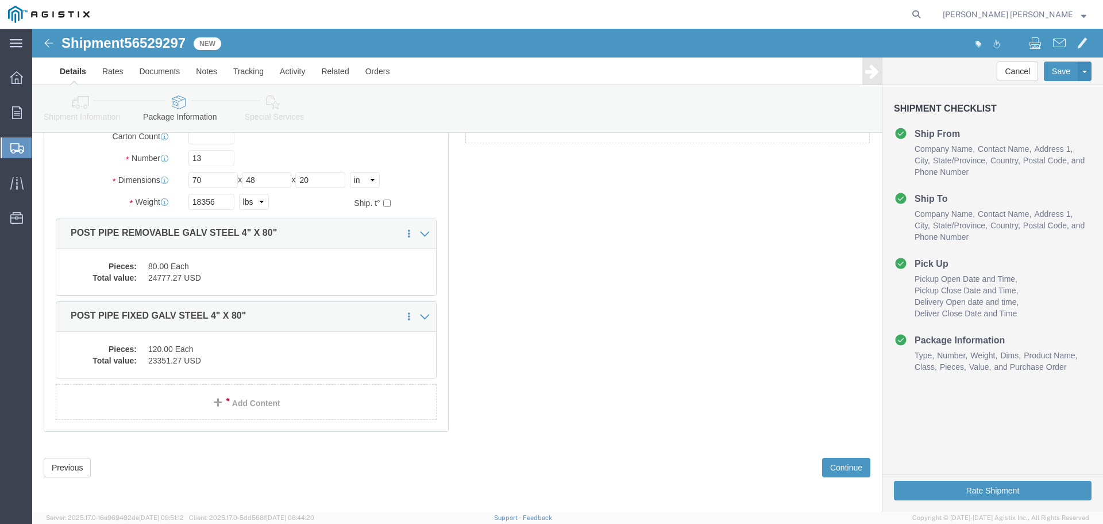
scroll to position [116, 0]
click button "Continue"
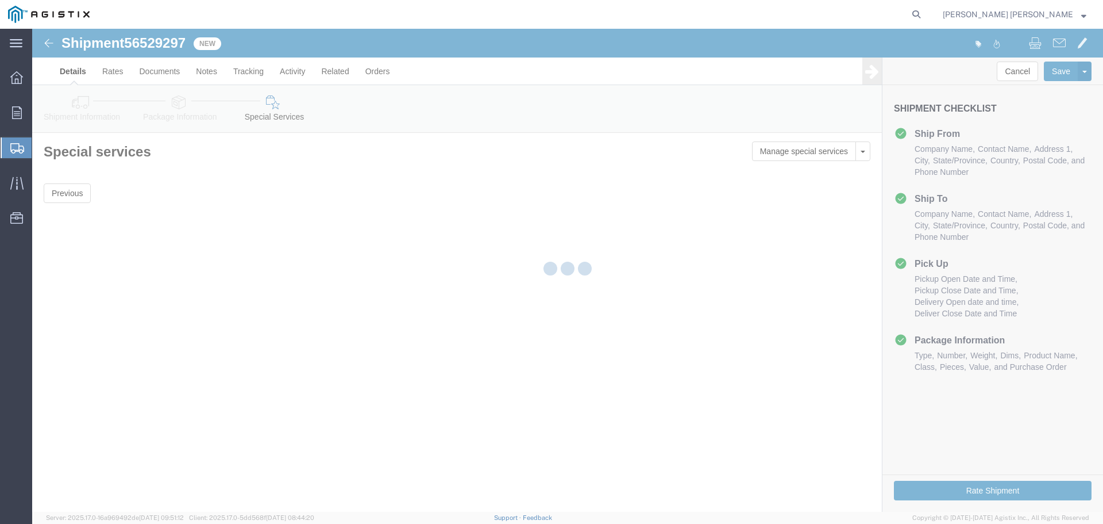
scroll to position [0, 0]
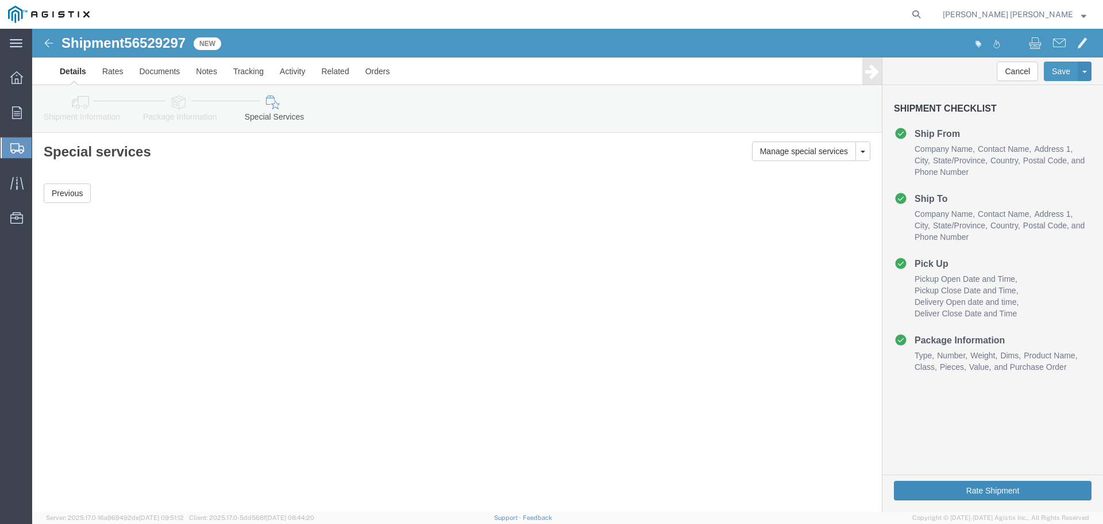
click button "Rate Shipment"
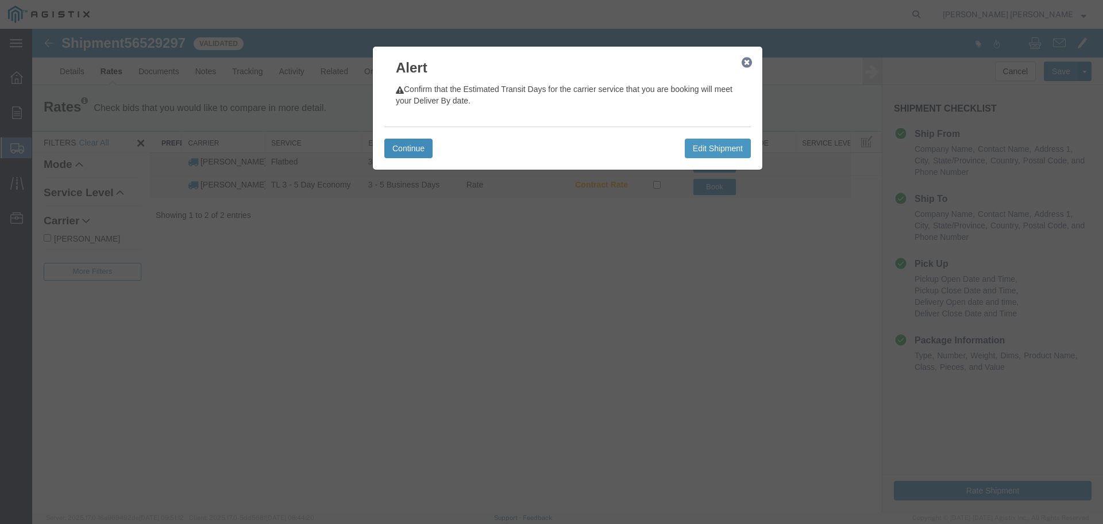
click at [400, 145] on button "Continue" at bounding box center [408, 148] width 48 height 20
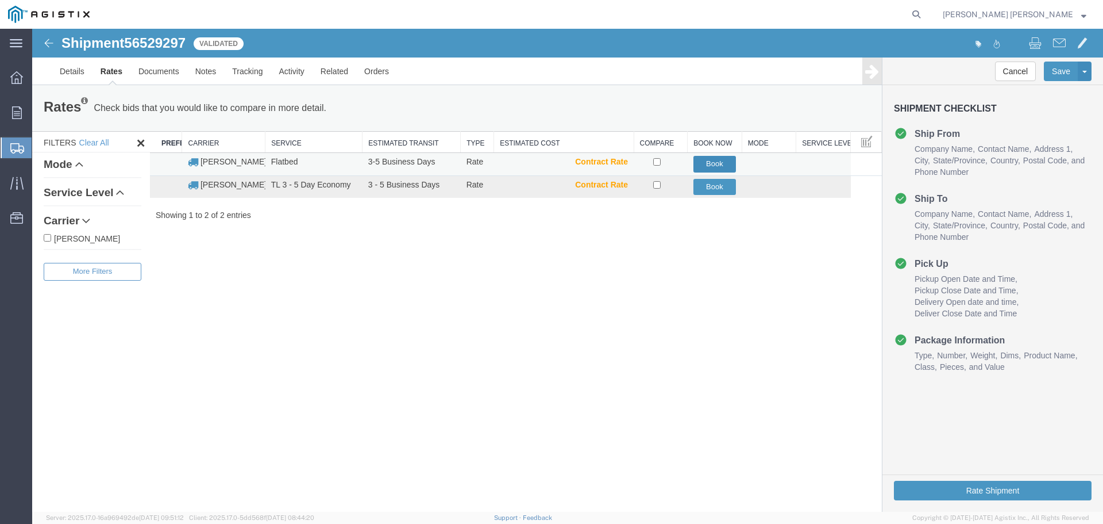
click at [718, 160] on button "Book" at bounding box center [715, 164] width 43 height 17
